Goal: Information Seeking & Learning: Learn about a topic

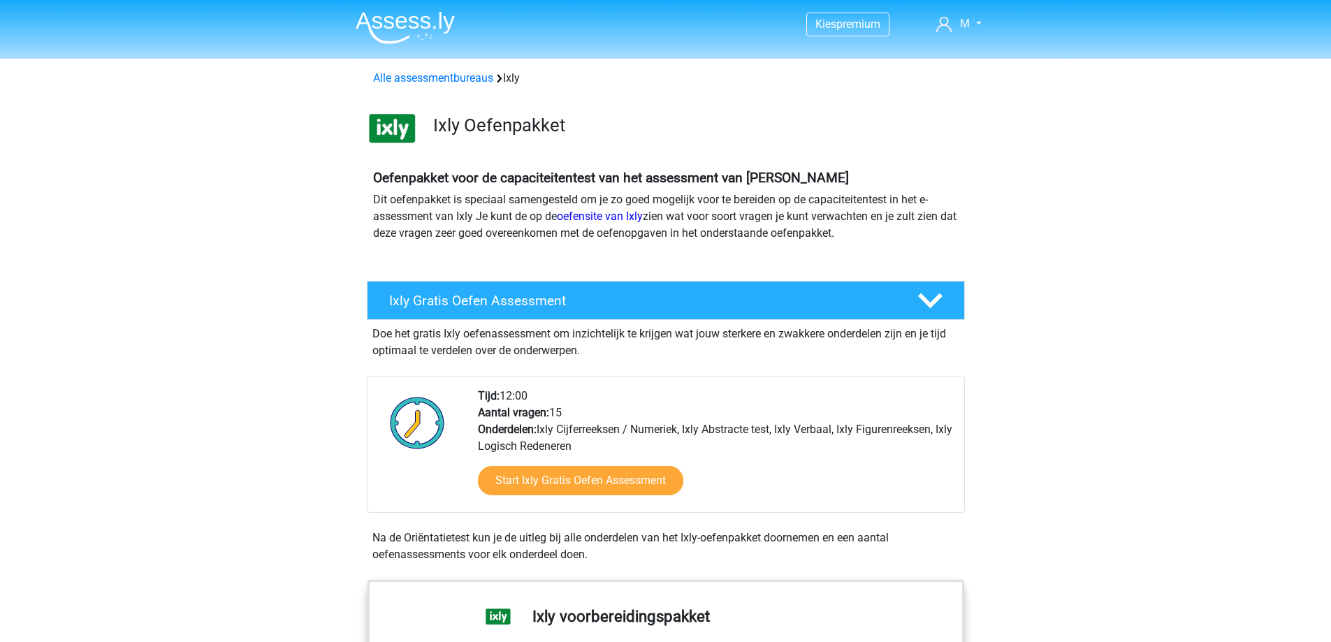
scroll to position [1118, 0]
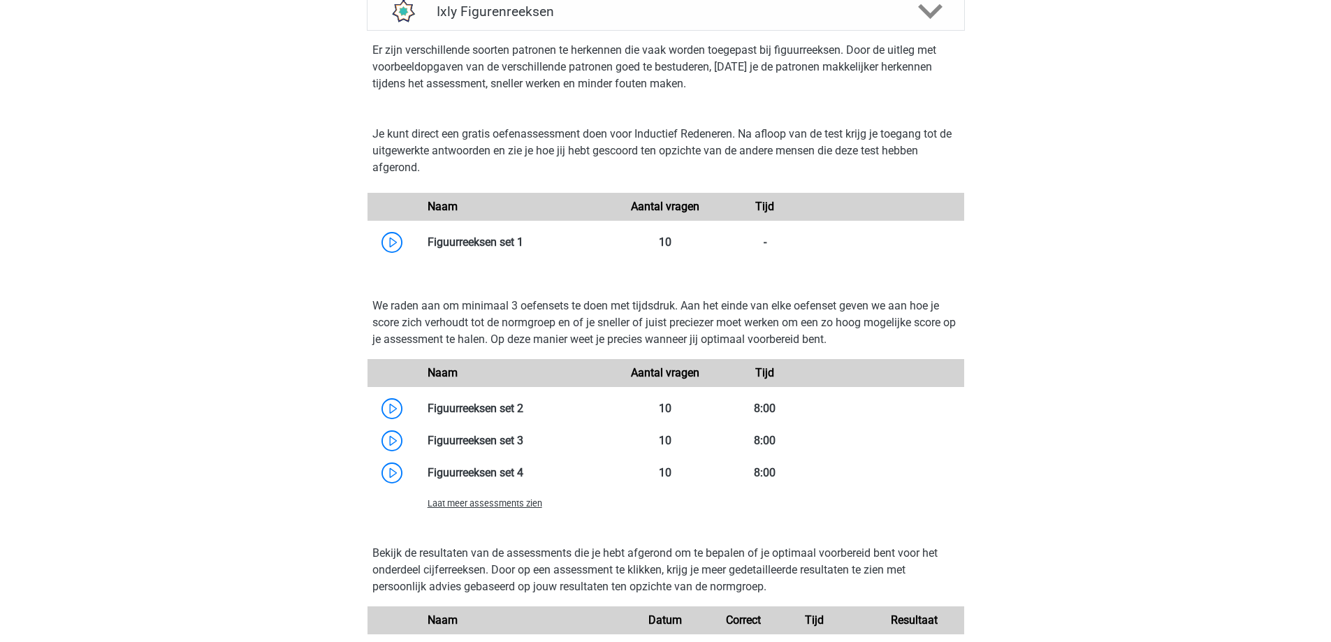
click at [1114, 320] on div "Kies premium M marieke1510@hotnail.com" at bounding box center [665, 281] width 1331 height 2799
click at [523, 246] on link at bounding box center [523, 241] width 0 height 13
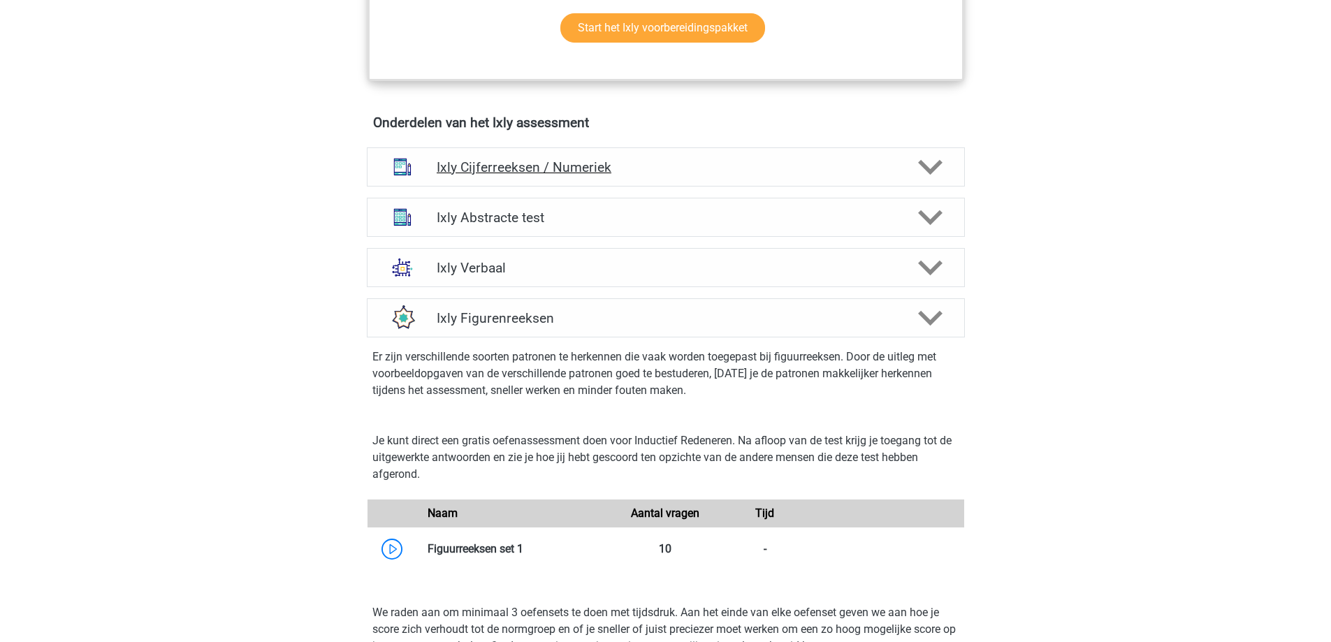
scroll to position [768, 0]
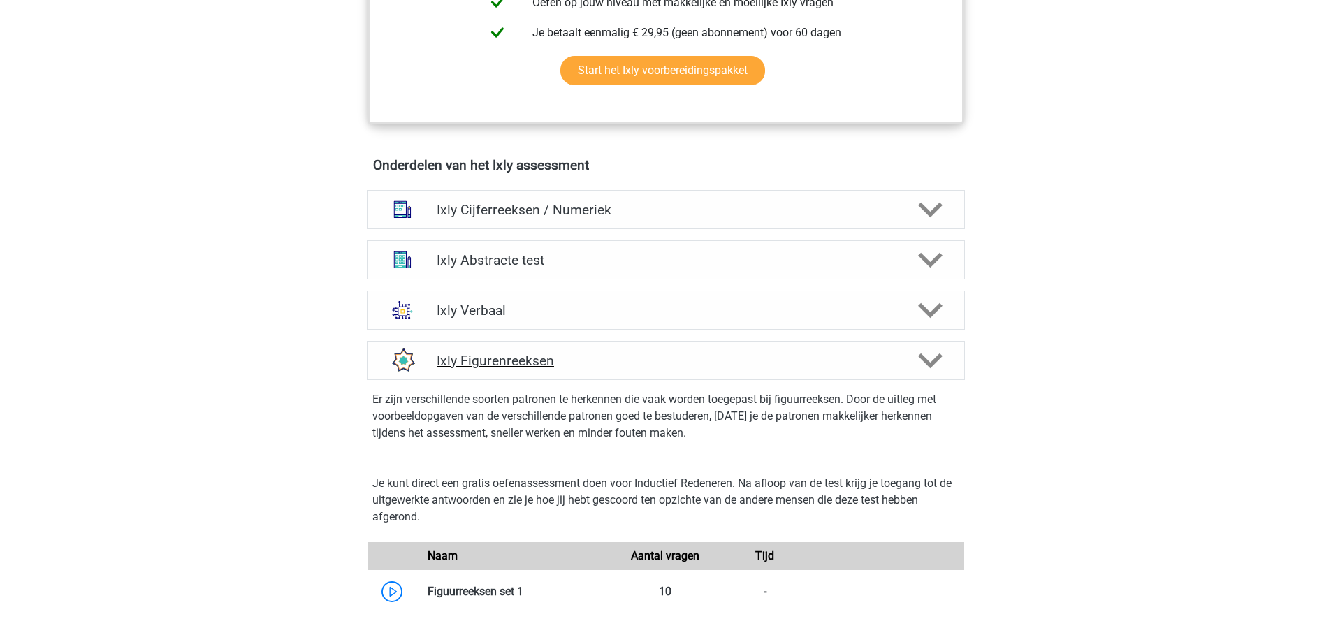
click at [930, 363] on polygon at bounding box center [930, 360] width 24 height 15
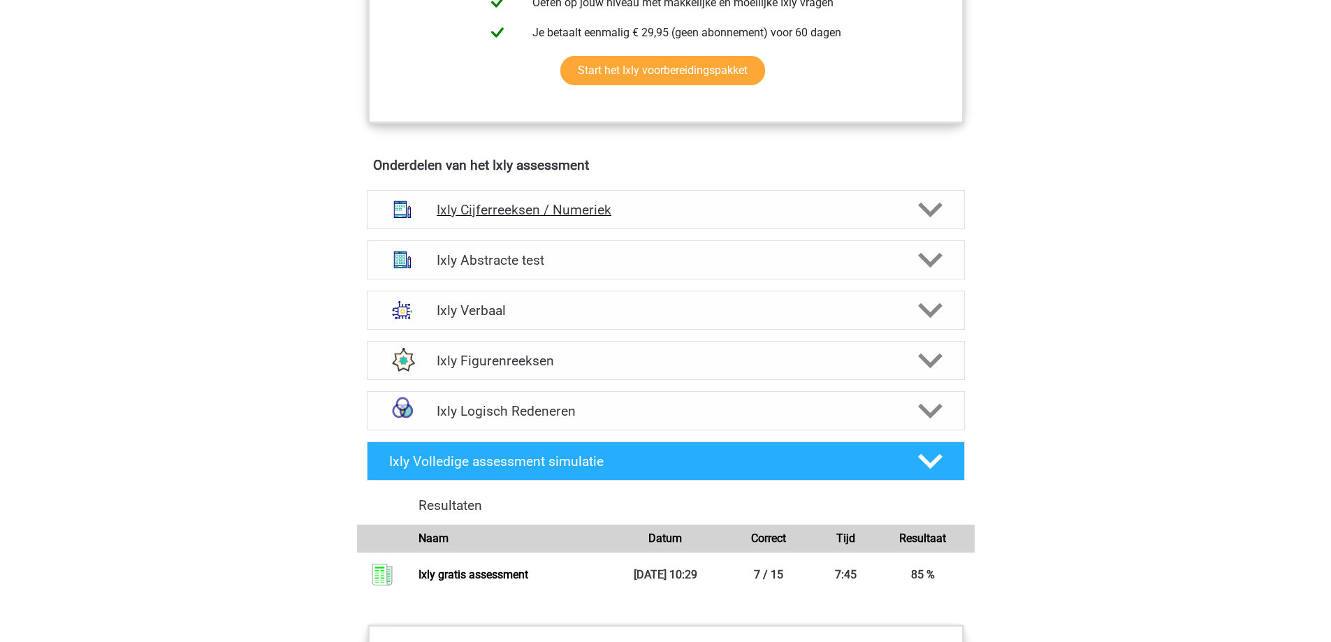
click at [914, 212] on div at bounding box center [929, 210] width 48 height 24
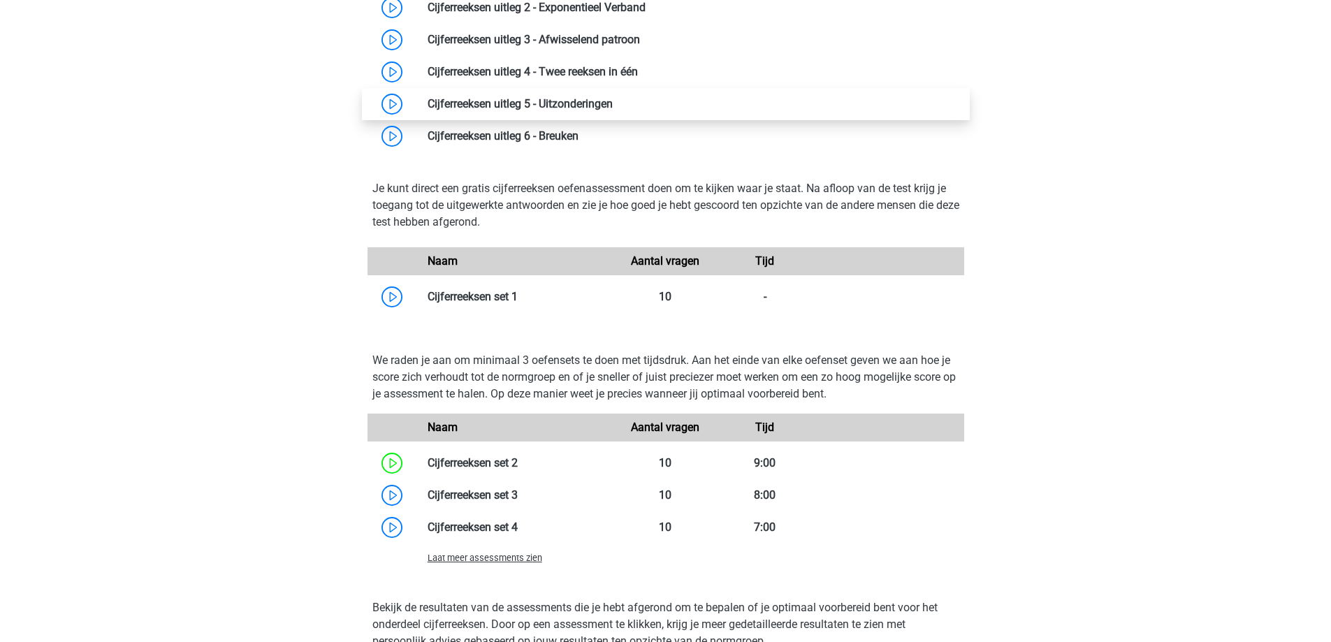
scroll to position [1118, 0]
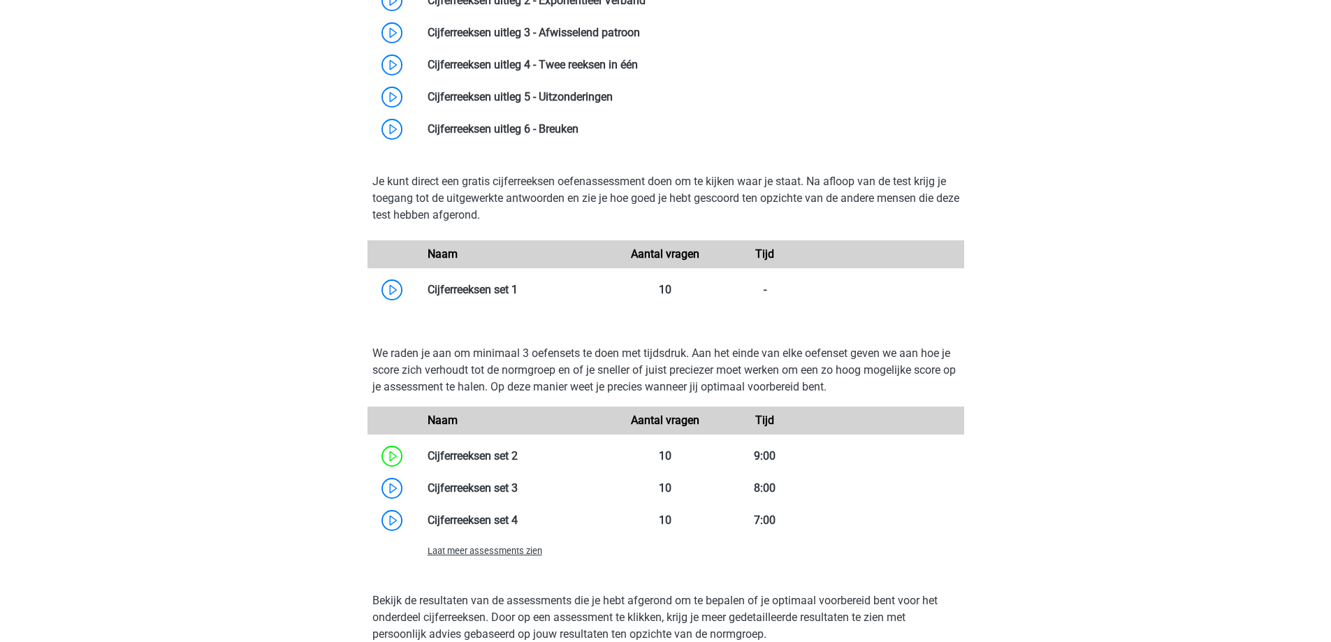
click at [495, 551] on span "Laat meer assessments zien" at bounding box center [485, 551] width 115 height 10
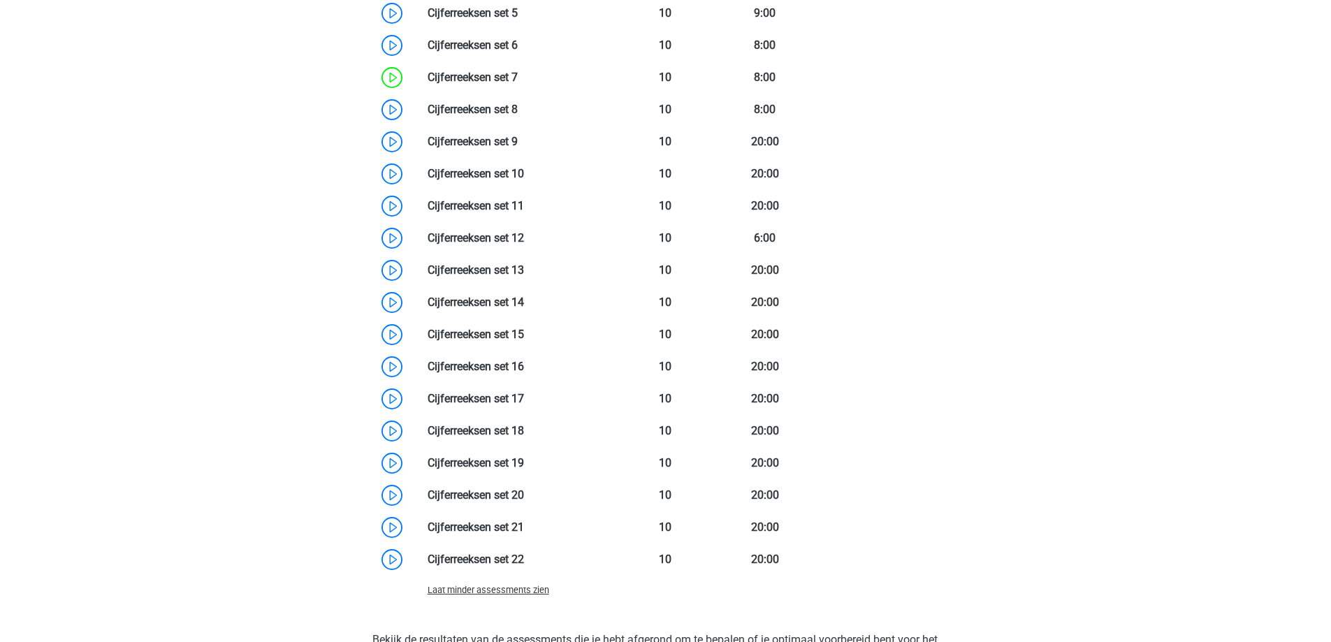
scroll to position [1677, 0]
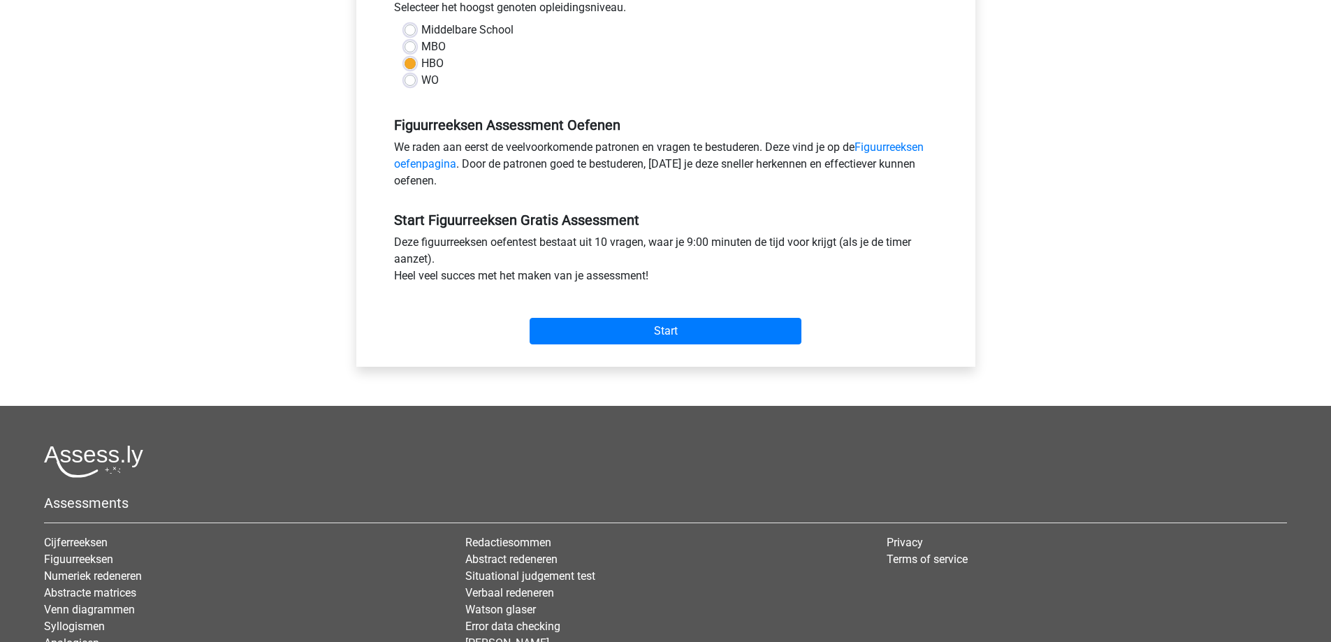
scroll to position [349, 0]
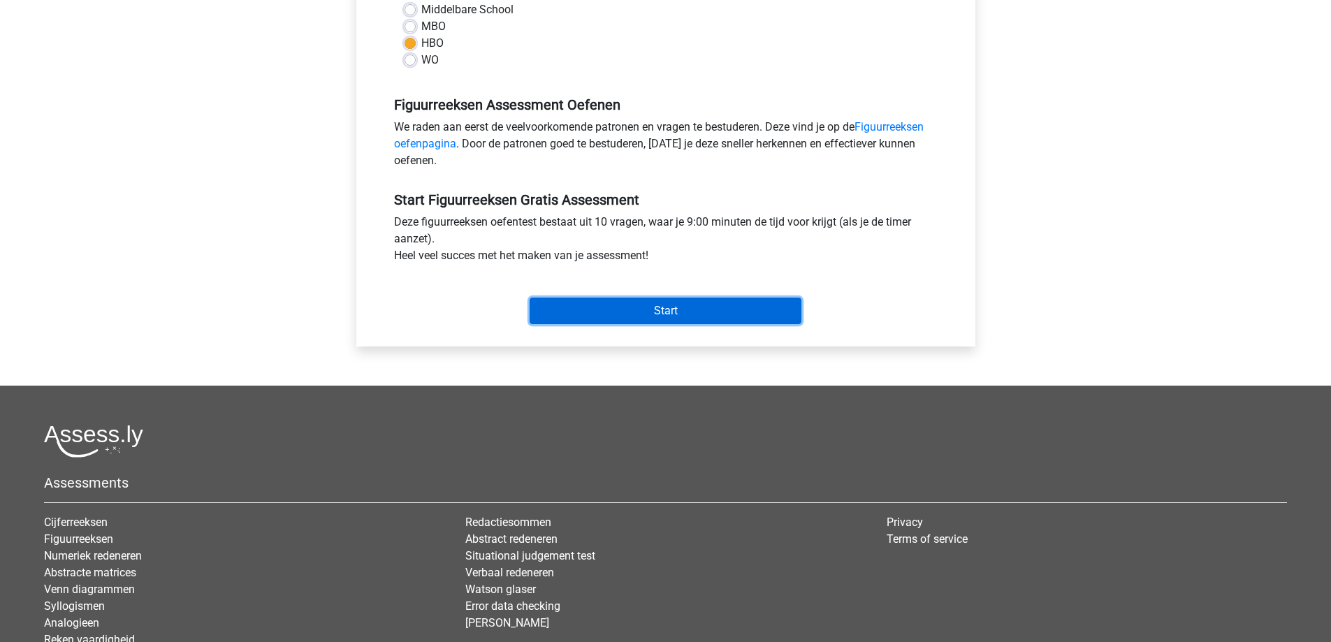
click at [676, 310] on input "Start" at bounding box center [666, 311] width 272 height 27
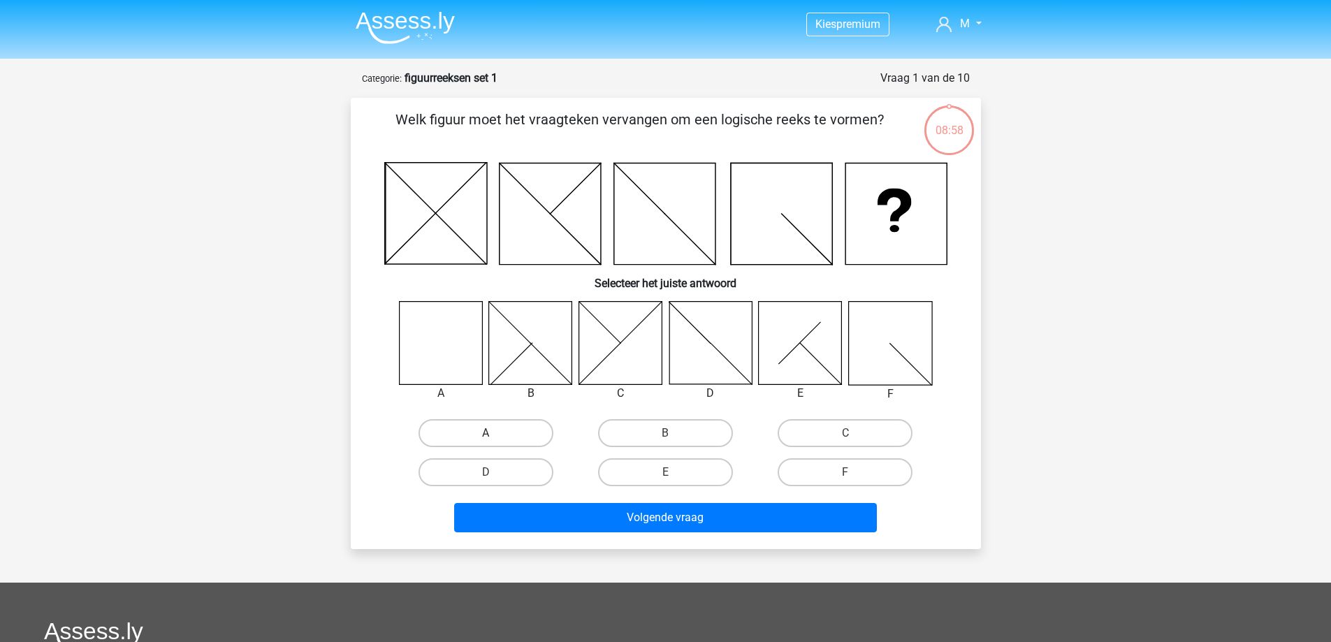
click at [456, 433] on label "A" at bounding box center [485, 433] width 135 height 28
click at [486, 433] on input "A" at bounding box center [490, 437] width 9 height 9
radio input "true"
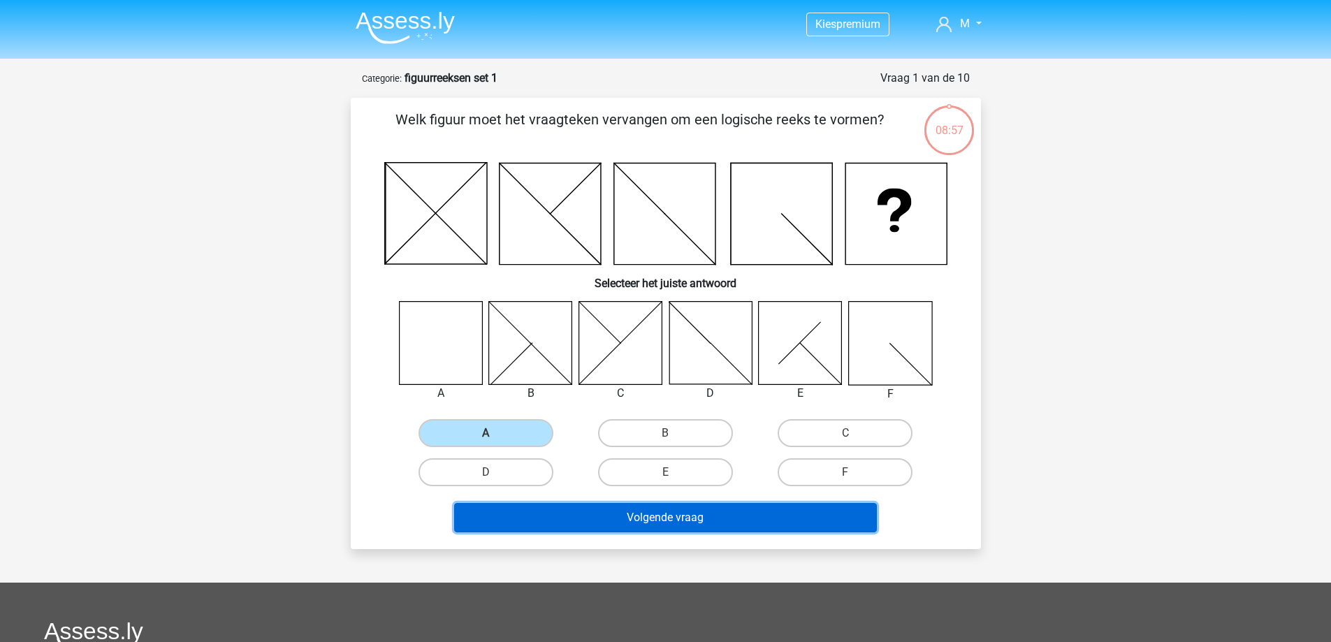
click at [676, 512] on button "Volgende vraag" at bounding box center [665, 517] width 423 height 29
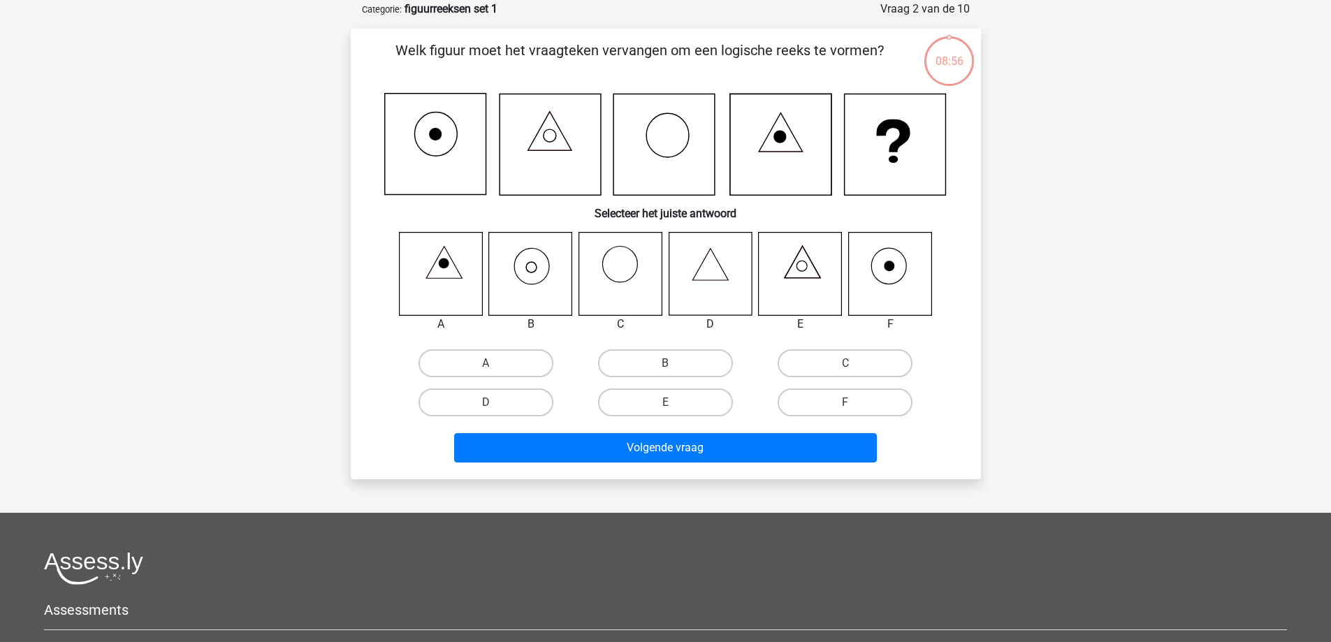
scroll to position [70, 0]
click at [643, 370] on label "B" at bounding box center [665, 363] width 135 height 28
click at [665, 370] on input "B" at bounding box center [669, 367] width 9 height 9
radio input "true"
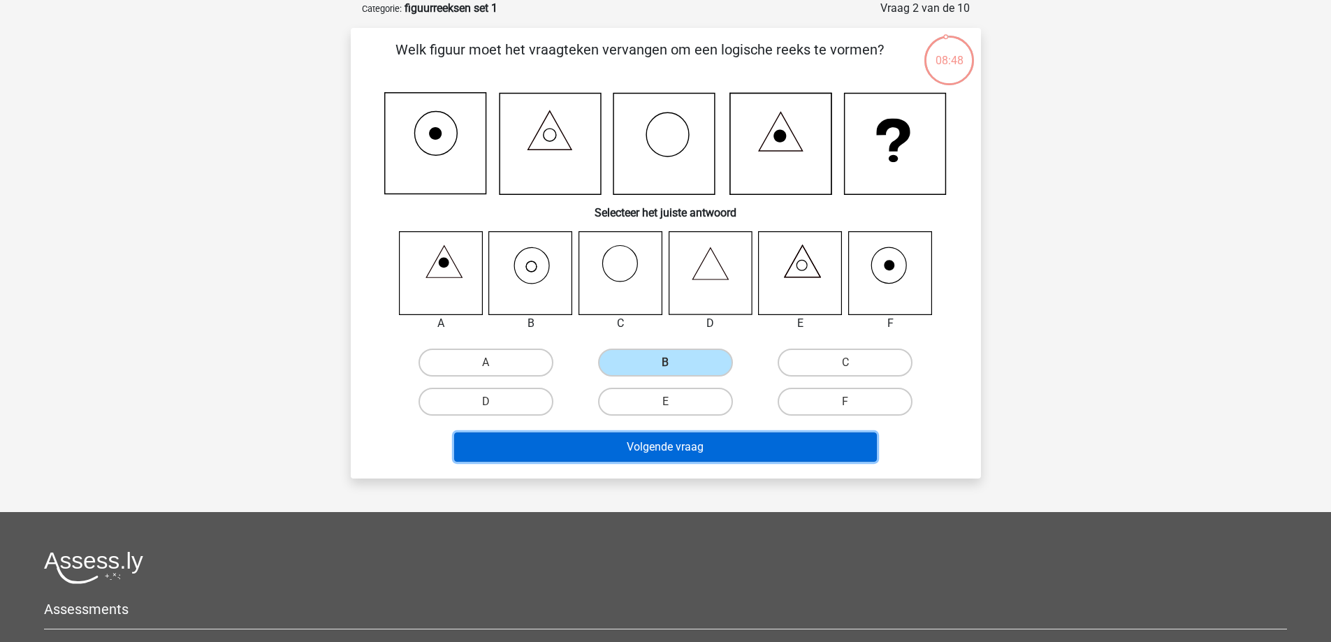
click at [636, 453] on button "Volgende vraag" at bounding box center [665, 446] width 423 height 29
